Goal: Check status: Check status

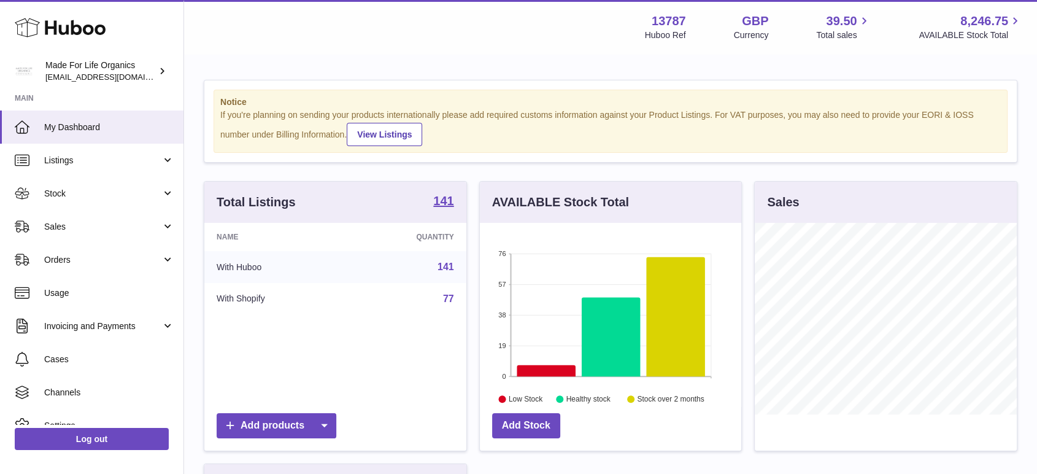
scroll to position [191, 261]
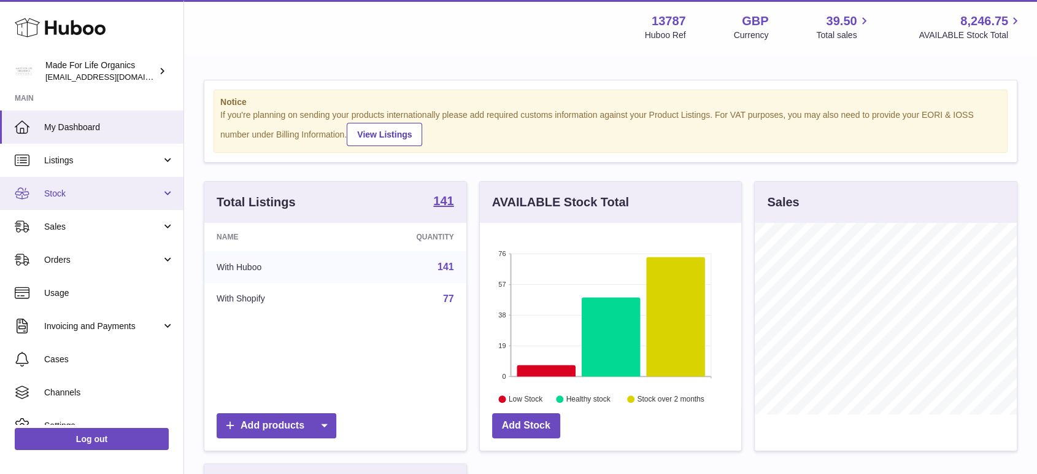
click at [72, 199] on span "Stock" at bounding box center [102, 194] width 117 height 12
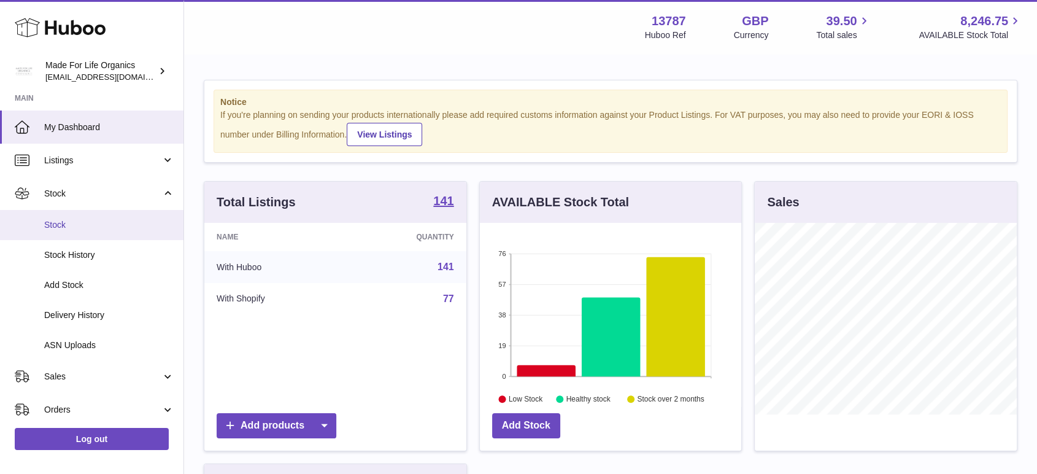
drag, startPoint x: 68, startPoint y: 232, endPoint x: 121, endPoint y: 228, distance: 52.9
click at [69, 232] on link "Stock" at bounding box center [91, 225] width 183 height 30
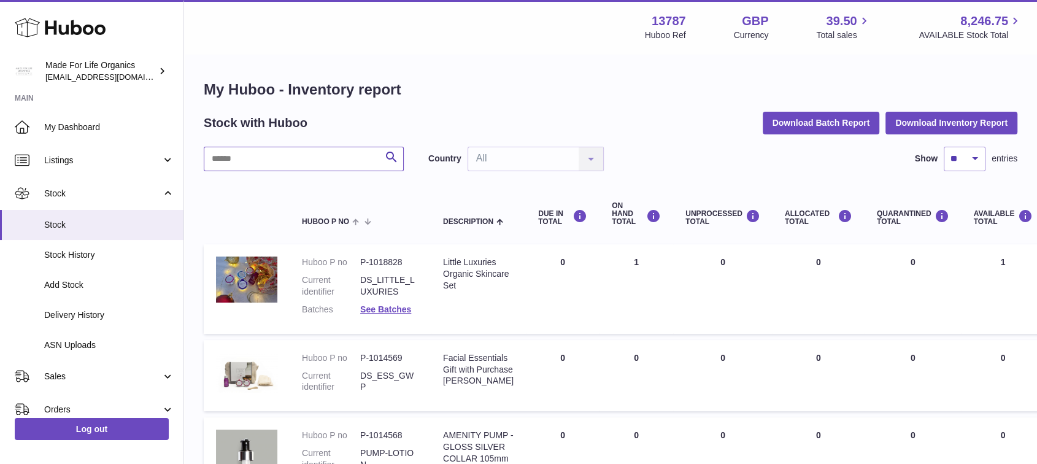
click at [313, 165] on input "text" at bounding box center [304, 159] width 200 height 25
paste input "*******"
type input "*******"
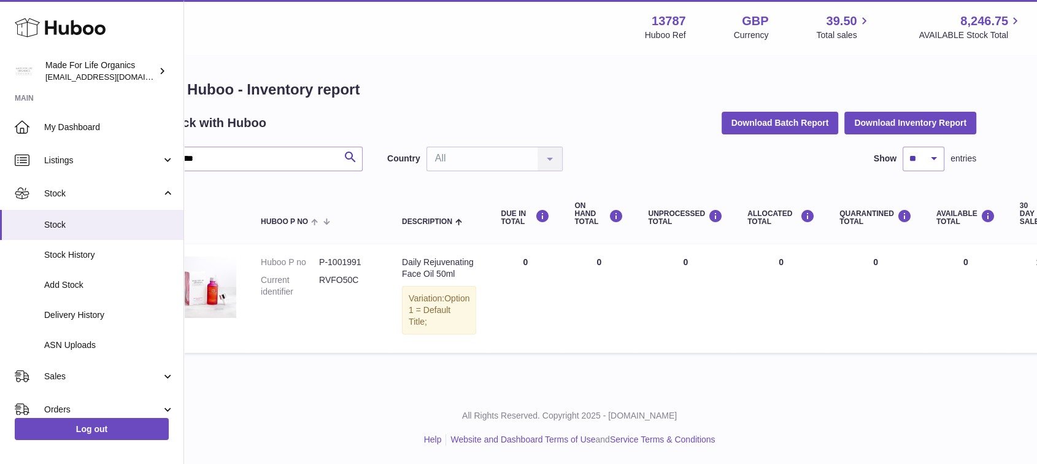
scroll to position [0, 285]
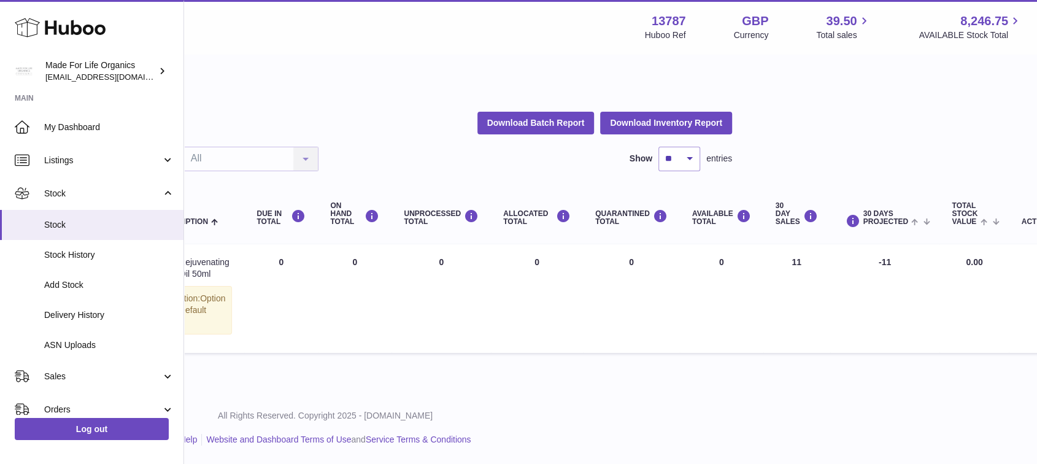
drag, startPoint x: 639, startPoint y: 269, endPoint x: 903, endPoint y: 269, distance: 264.4
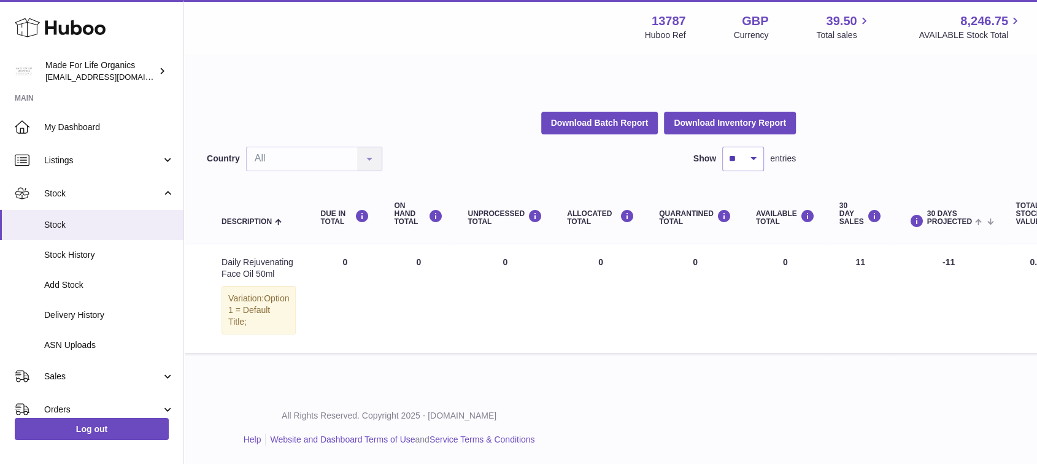
scroll to position [0, 0]
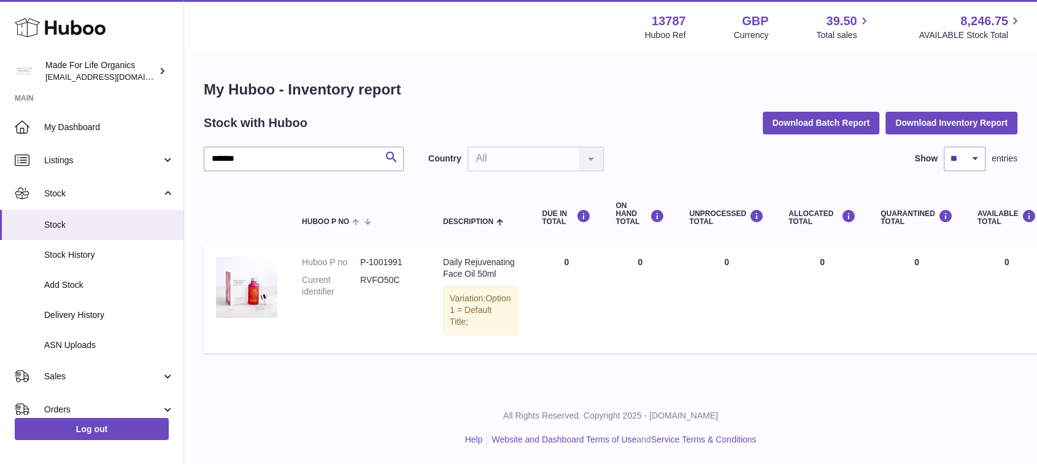
drag, startPoint x: 888, startPoint y: 259, endPoint x: 268, endPoint y: 255, distance: 620.1
click at [85, 316] on span "Delivery History" at bounding box center [109, 315] width 130 height 12
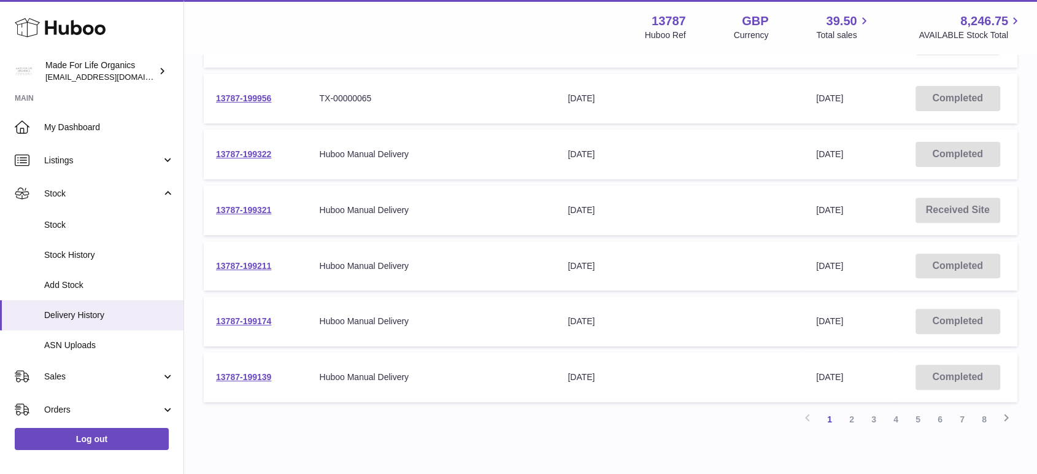
scroll to position [452, 0]
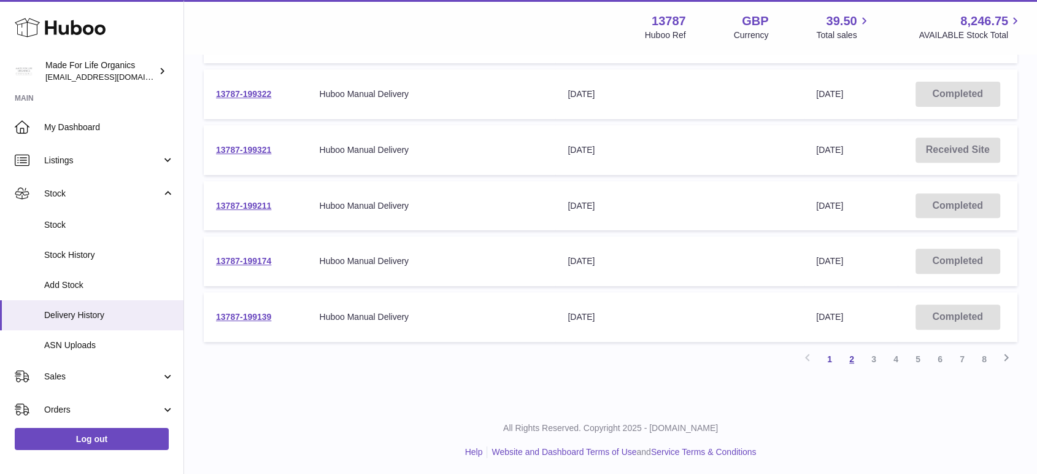
click at [856, 360] on link "2" at bounding box center [851, 359] width 22 height 22
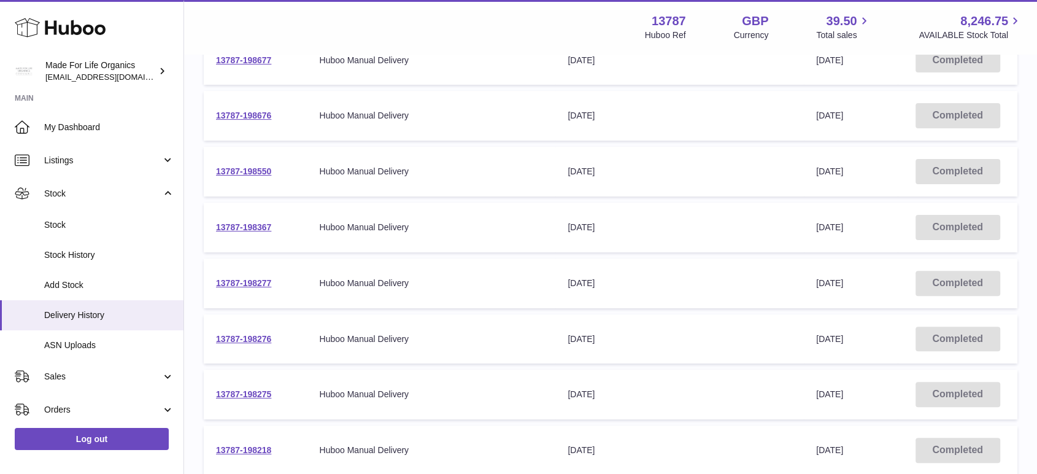
scroll to position [328, 0]
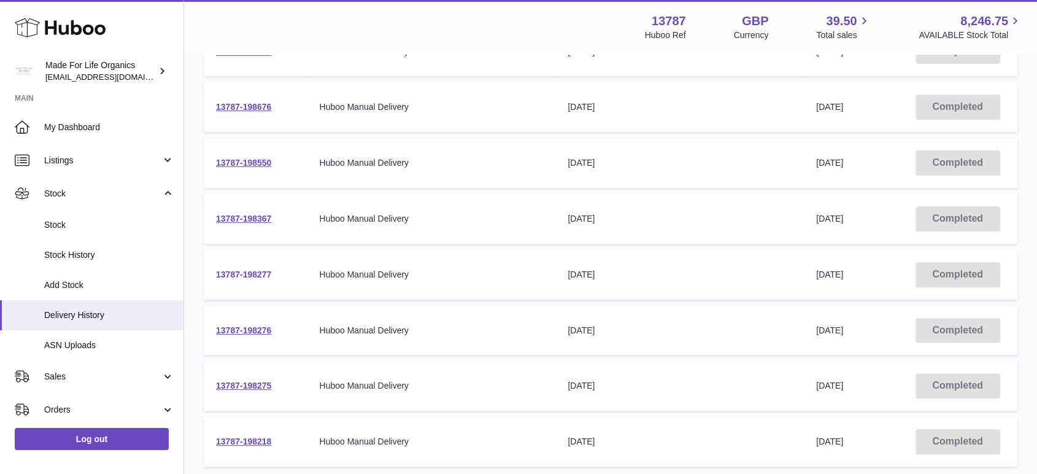
click at [251, 271] on link "13787-198277" at bounding box center [243, 274] width 55 height 10
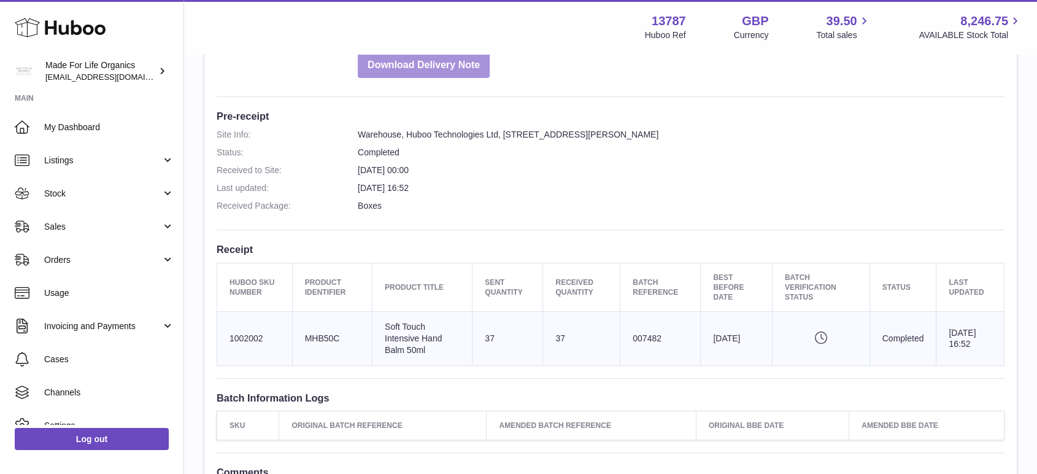
scroll to position [340, 0]
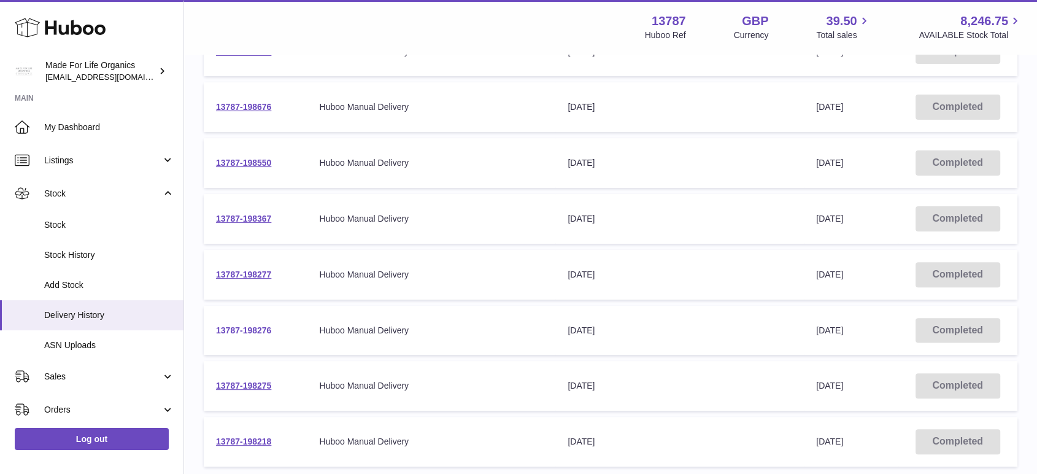
click at [253, 328] on link "13787-198276" at bounding box center [243, 330] width 55 height 10
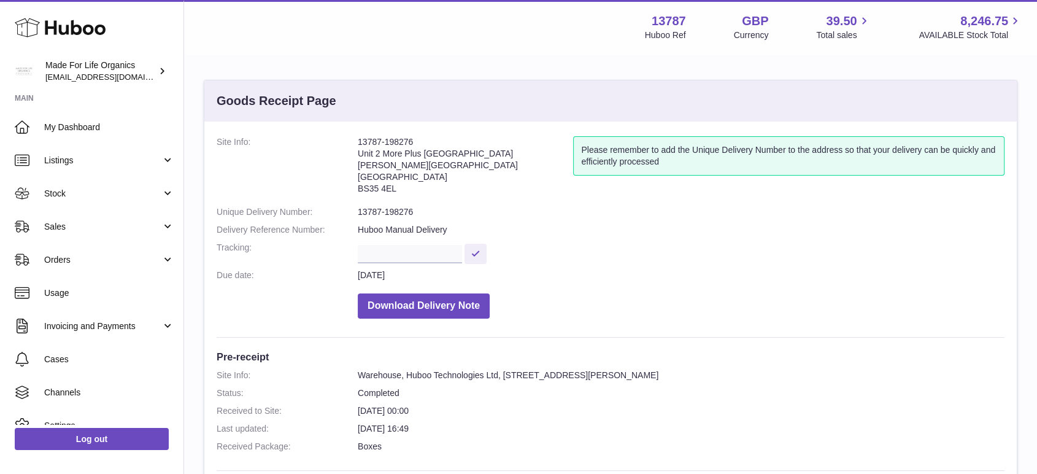
scroll to position [272, 0]
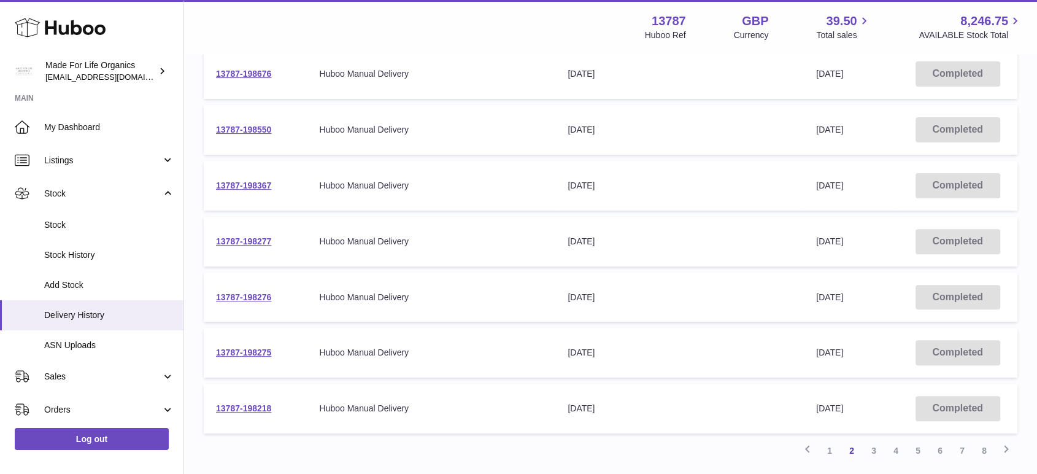
scroll to position [452, 0]
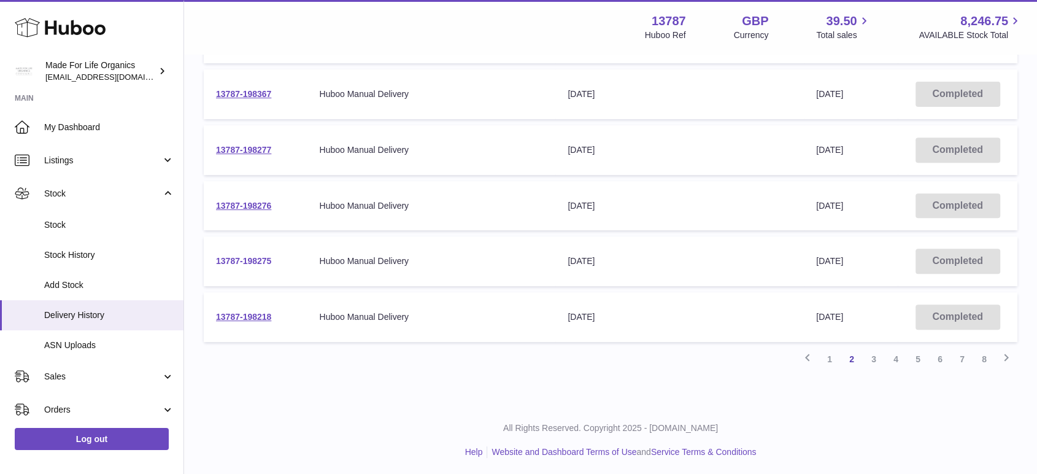
click at [242, 261] on link "13787-198275" at bounding box center [243, 261] width 55 height 10
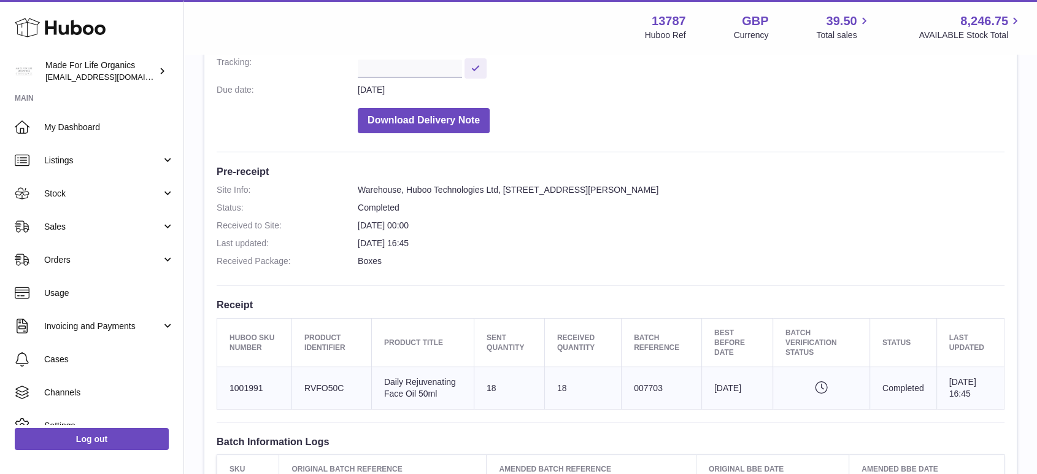
scroll to position [68, 0]
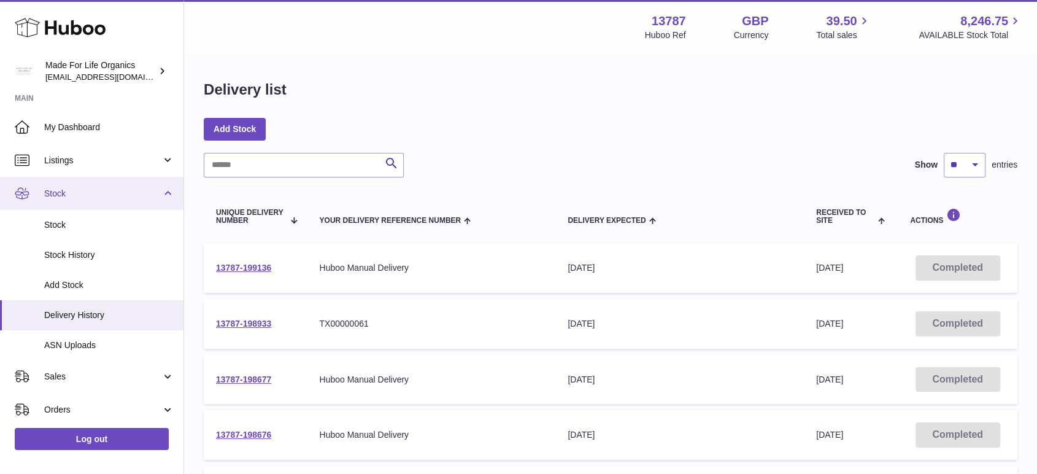
click at [59, 200] on link "Stock" at bounding box center [91, 193] width 183 height 33
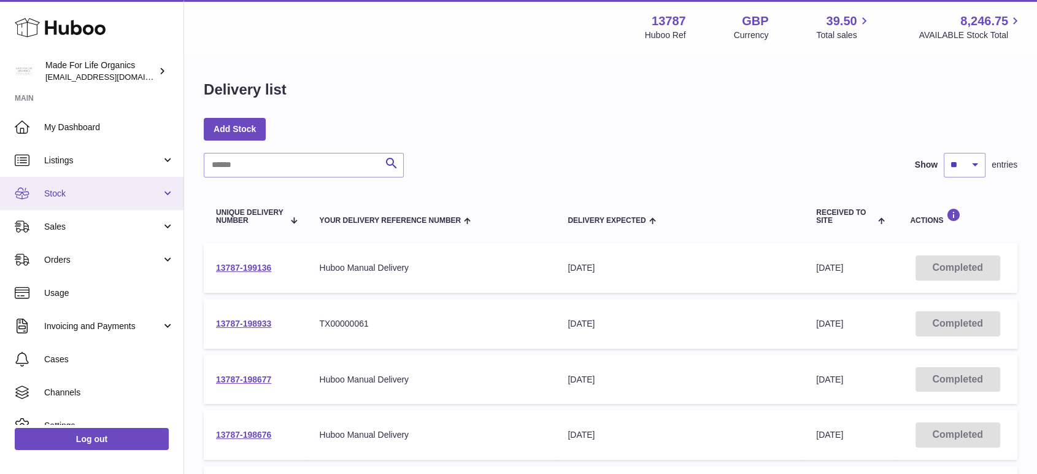
click at [80, 201] on link "Stock" at bounding box center [91, 193] width 183 height 33
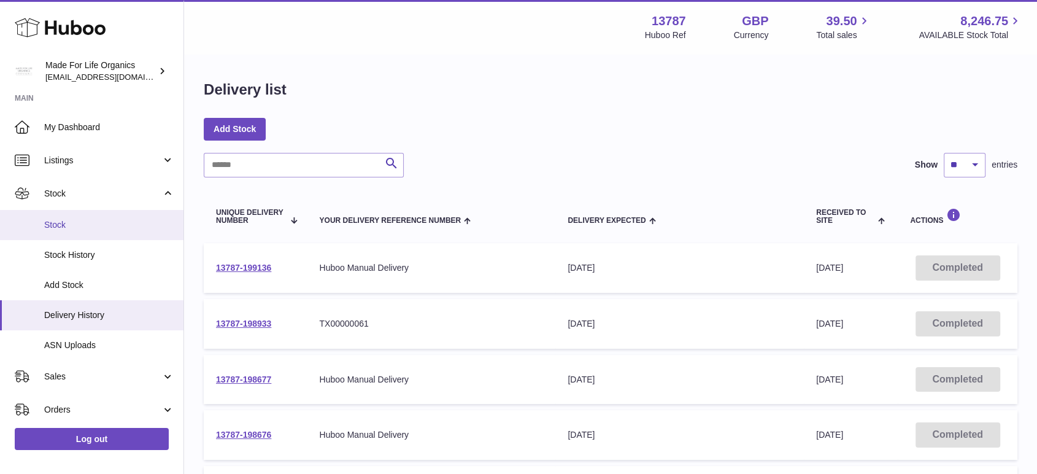
click at [83, 234] on link "Stock" at bounding box center [91, 225] width 183 height 30
click at [255, 171] on input "text" at bounding box center [304, 165] width 200 height 25
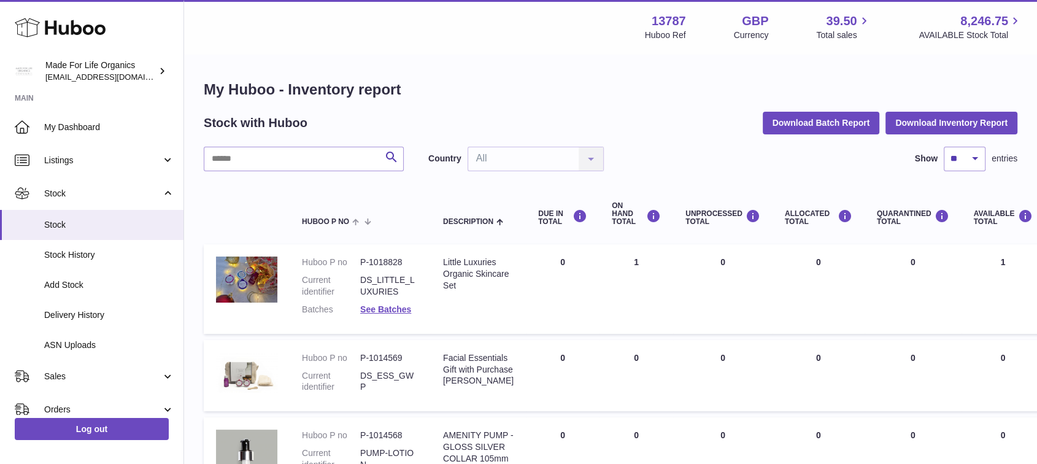
click at [299, 147] on input "text" at bounding box center [304, 159] width 200 height 25
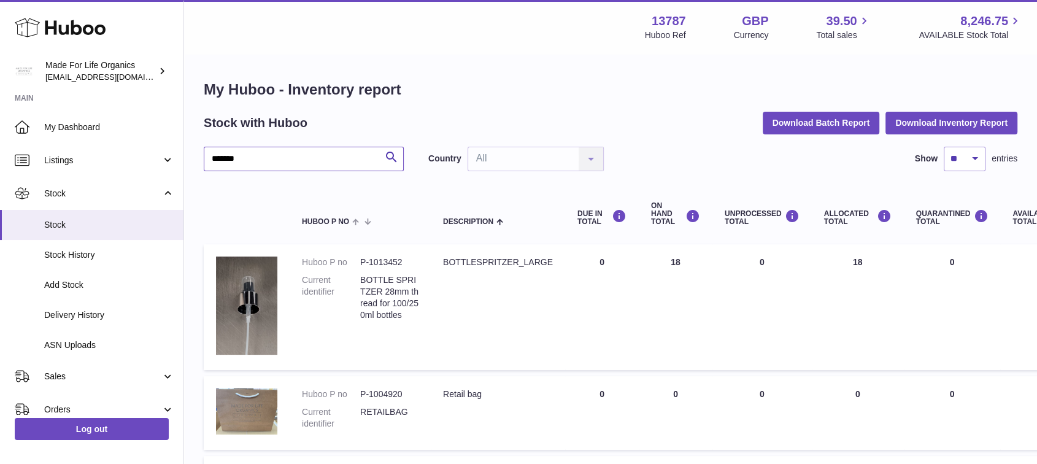
type input "*******"
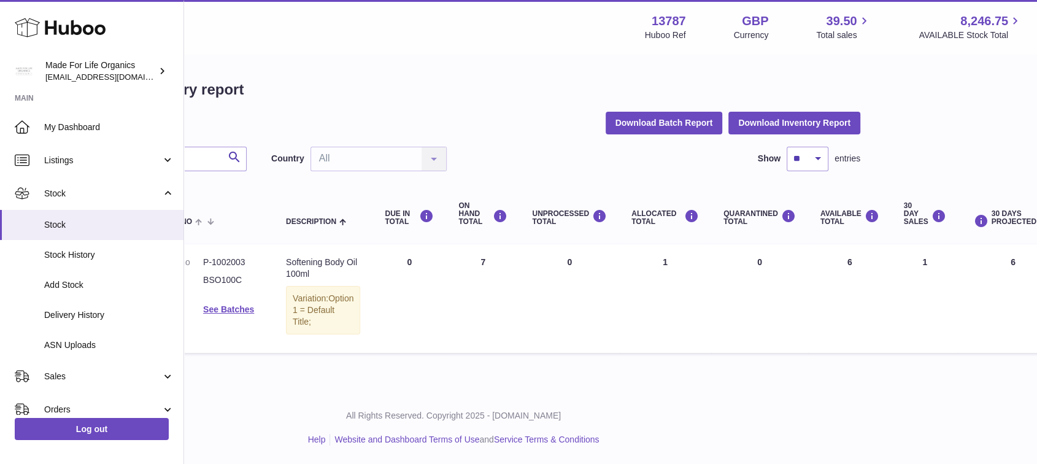
drag, startPoint x: 703, startPoint y: 315, endPoint x: 770, endPoint y: 317, distance: 67.5
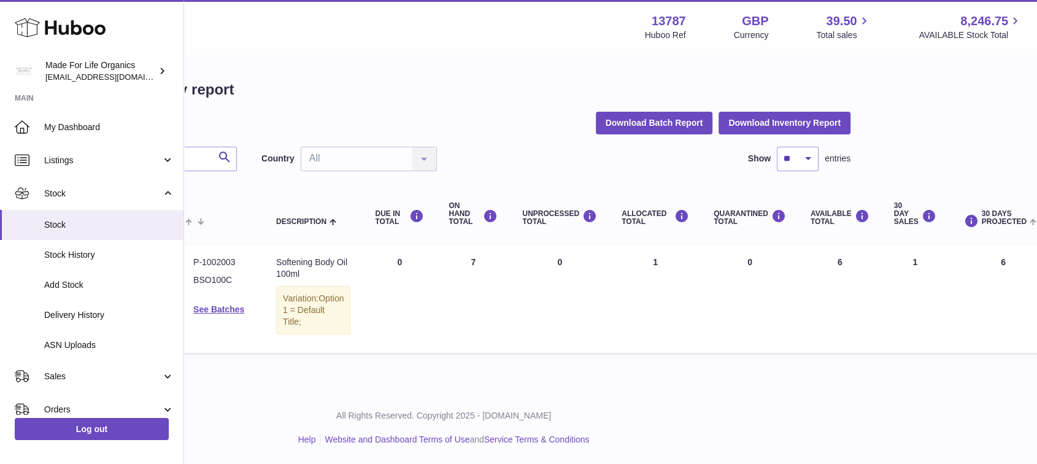
drag, startPoint x: 769, startPoint y: 364, endPoint x: 758, endPoint y: 361, distance: 11.3
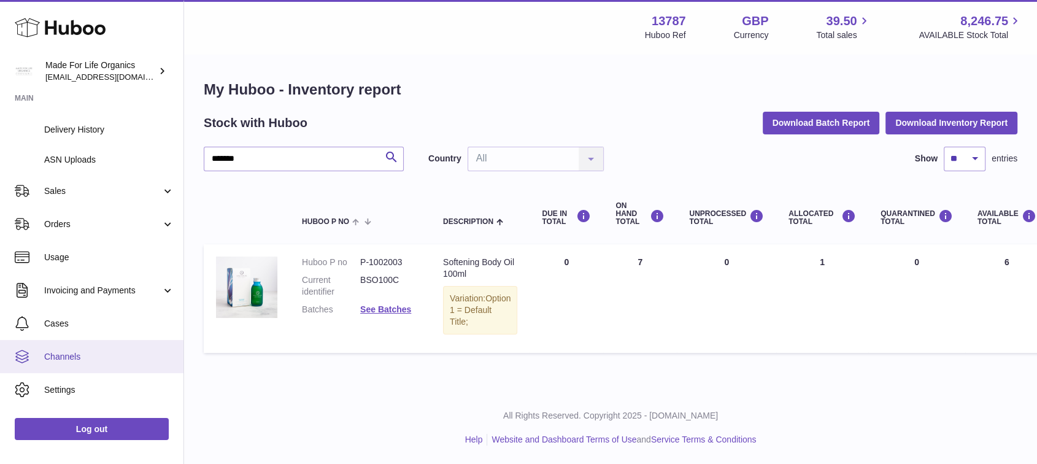
scroll to position [199, 0]
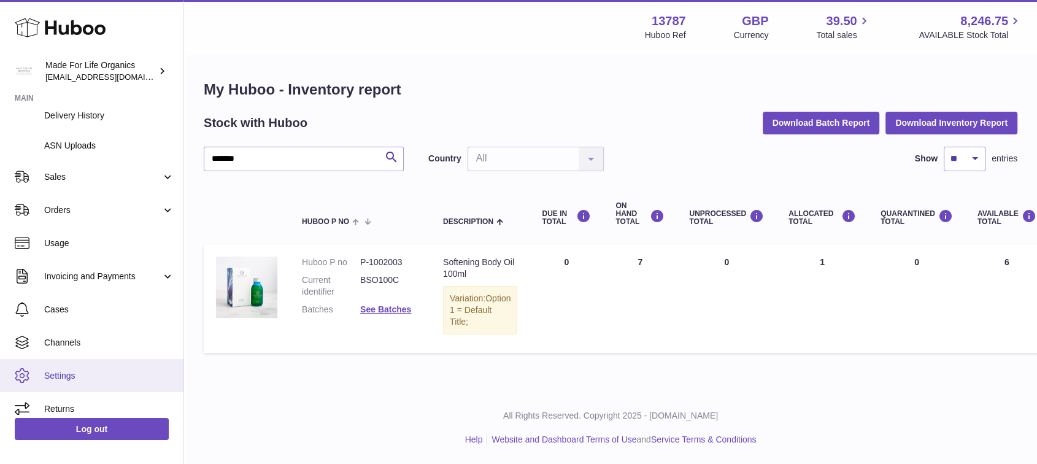
click at [57, 372] on span "Settings" at bounding box center [109, 376] width 130 height 12
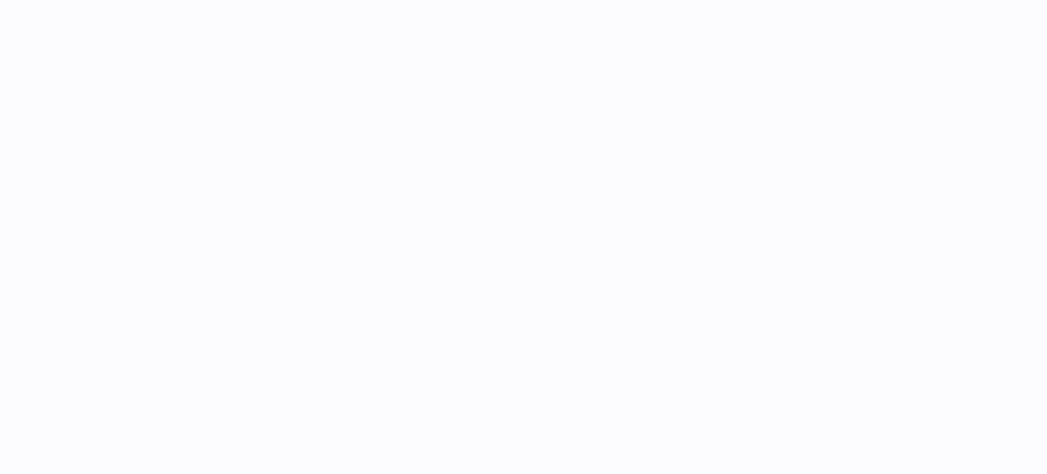
click at [442, 90] on div at bounding box center [615, 79] width 863 height 49
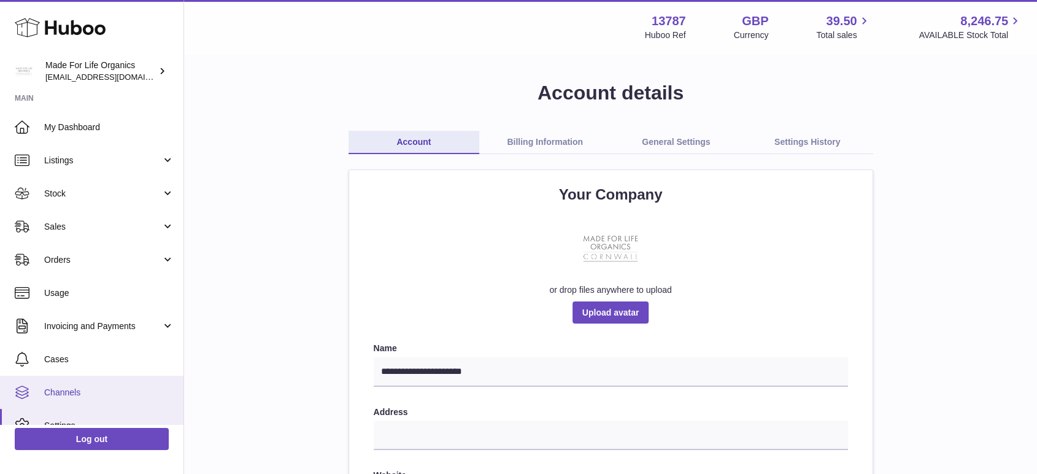
click at [77, 381] on link "Channels" at bounding box center [91, 391] width 183 height 33
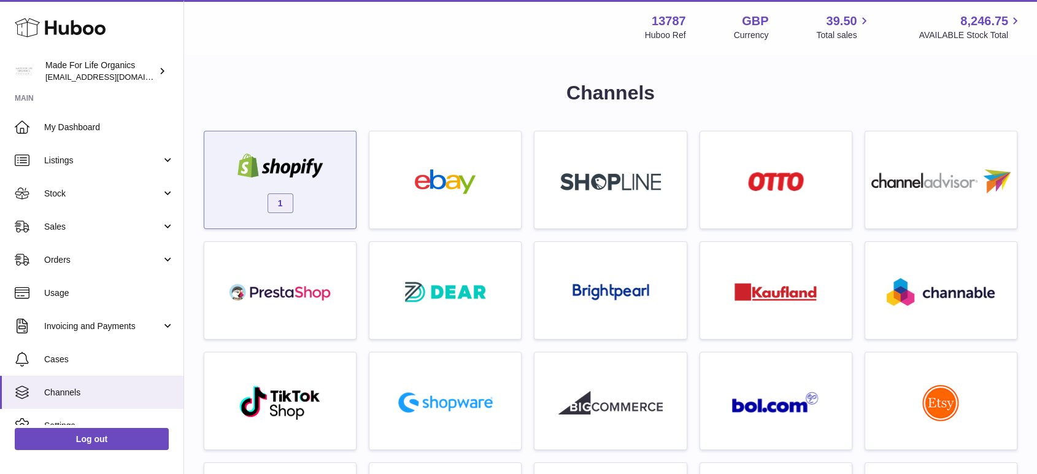
click at [337, 150] on div "1" at bounding box center [279, 183] width 139 height 79
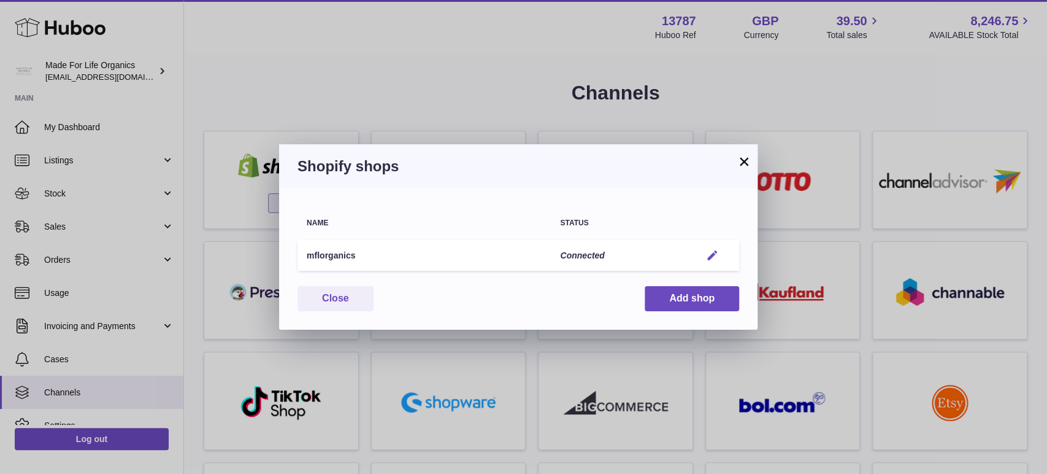
click at [716, 250] on em "button" at bounding box center [712, 255] width 13 height 13
